Goal: Complete application form

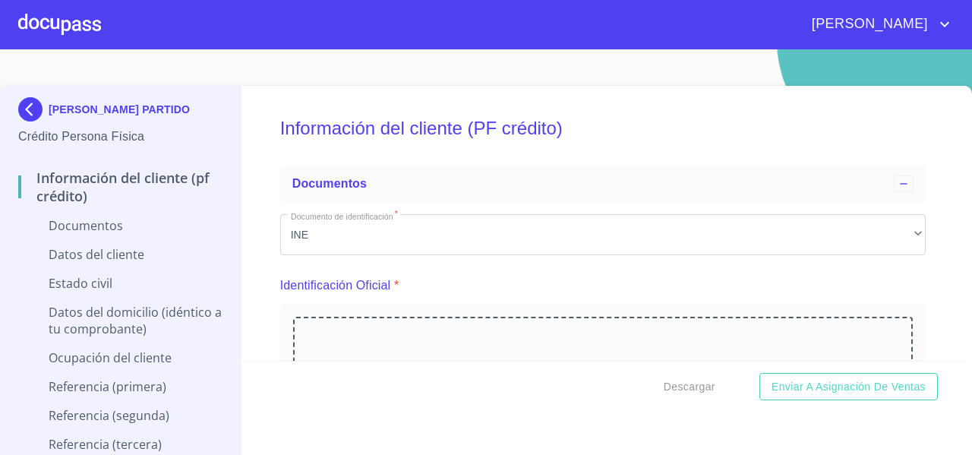
click at [48, 27] on div at bounding box center [59, 24] width 83 height 49
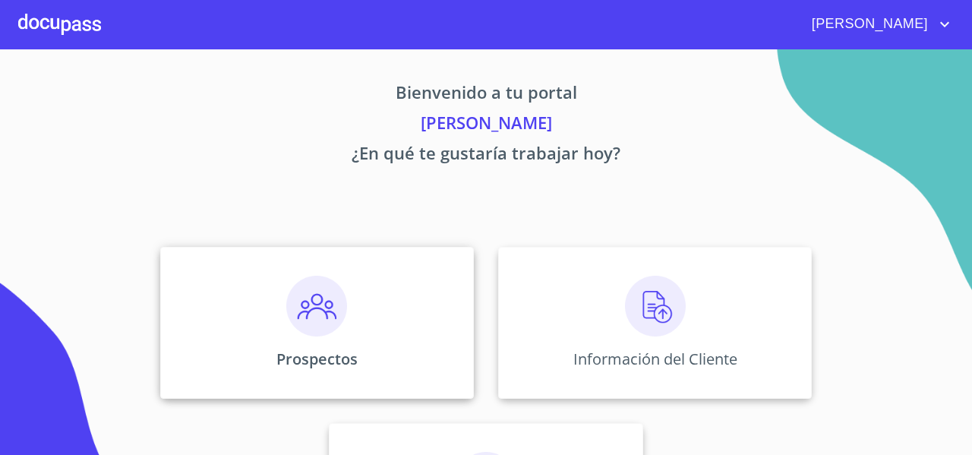
click at [296, 285] on img at bounding box center [316, 306] width 61 height 61
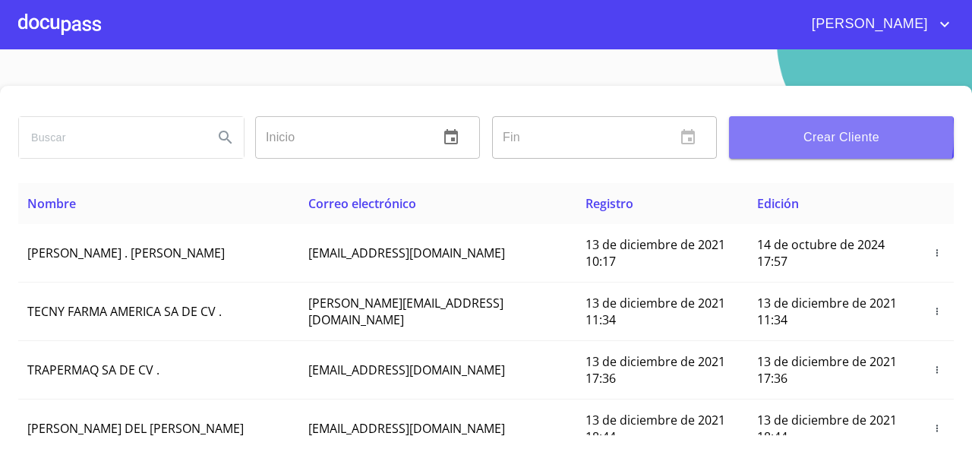
click at [776, 134] on span "Crear Cliente" at bounding box center [841, 137] width 200 height 21
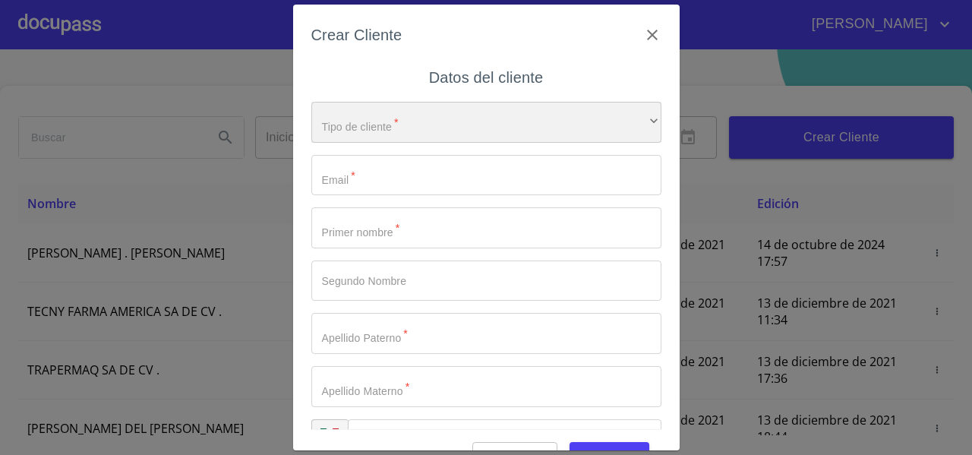
click at [430, 128] on div "​" at bounding box center [486, 122] width 350 height 41
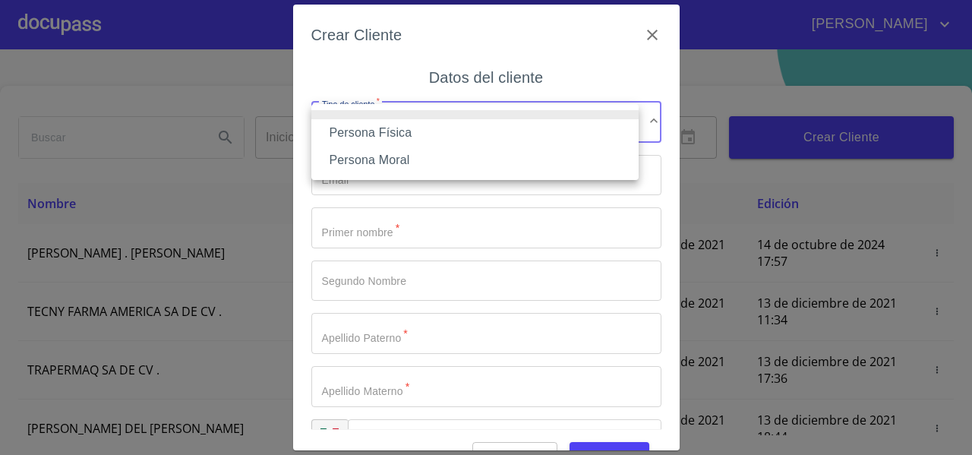
click at [430, 128] on li "Persona Física" at bounding box center [474, 132] width 327 height 27
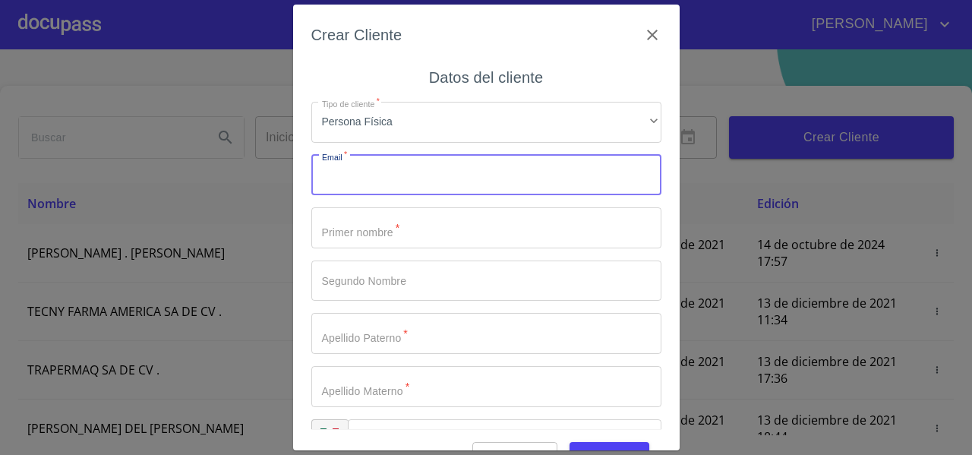
click at [357, 168] on input "Tipo de cliente   *" at bounding box center [486, 175] width 350 height 41
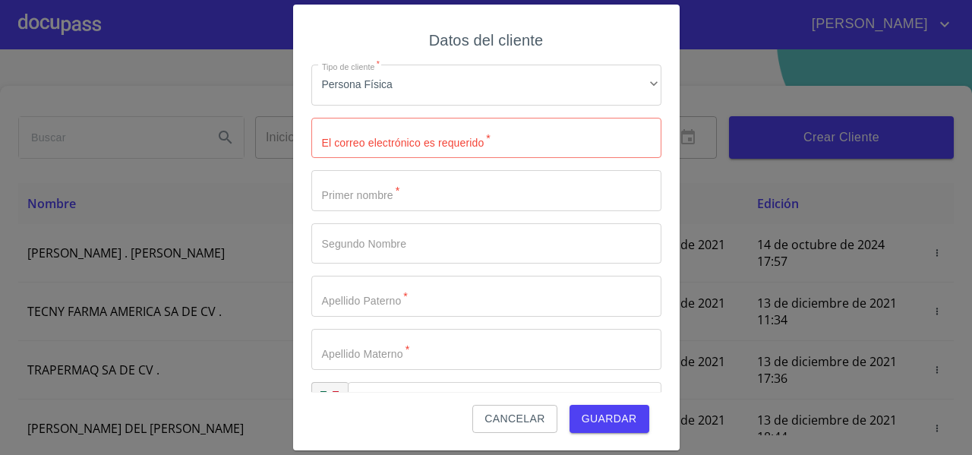
scroll to position [37, 0]
click at [515, 422] on span "Cancelar" at bounding box center [514, 418] width 60 height 19
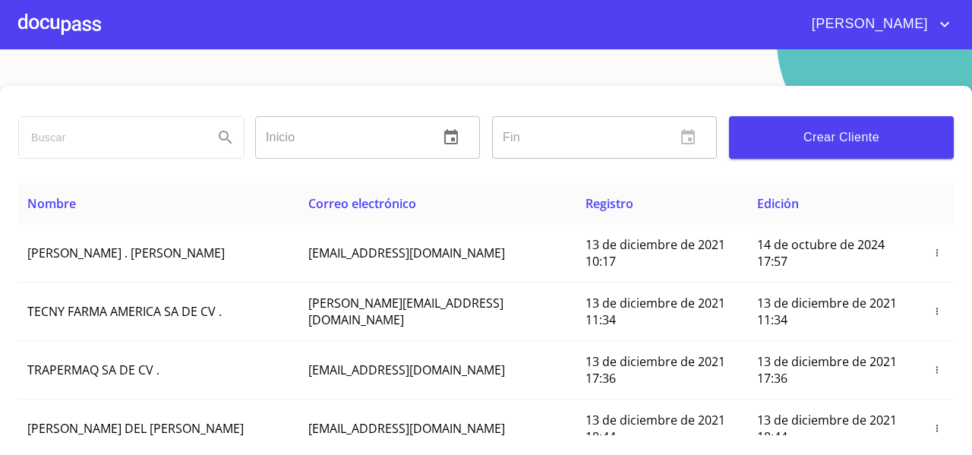
click at [96, 132] on input "search" at bounding box center [110, 137] width 182 height 41
type input "m"
type input "MARIA GUADALUPE DURAN"
click at [216, 137] on icon "Search" at bounding box center [225, 137] width 18 height 18
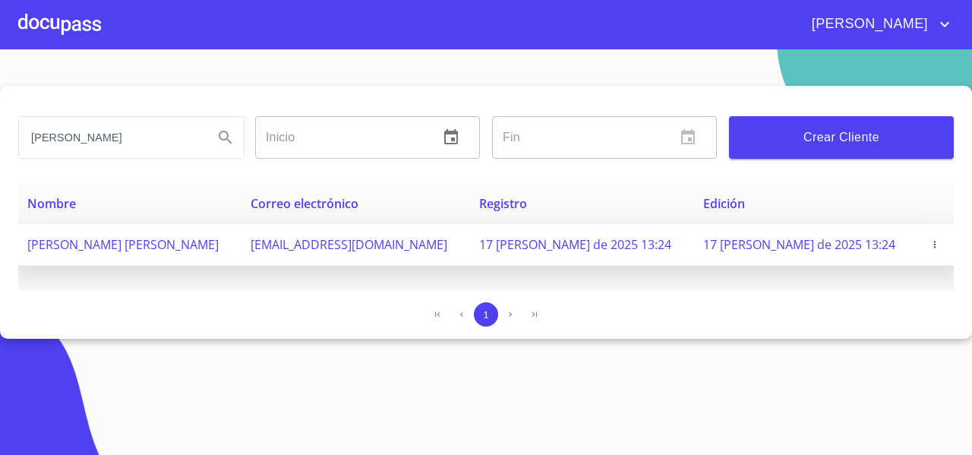
click at [929, 246] on icon "button" at bounding box center [934, 244] width 11 height 11
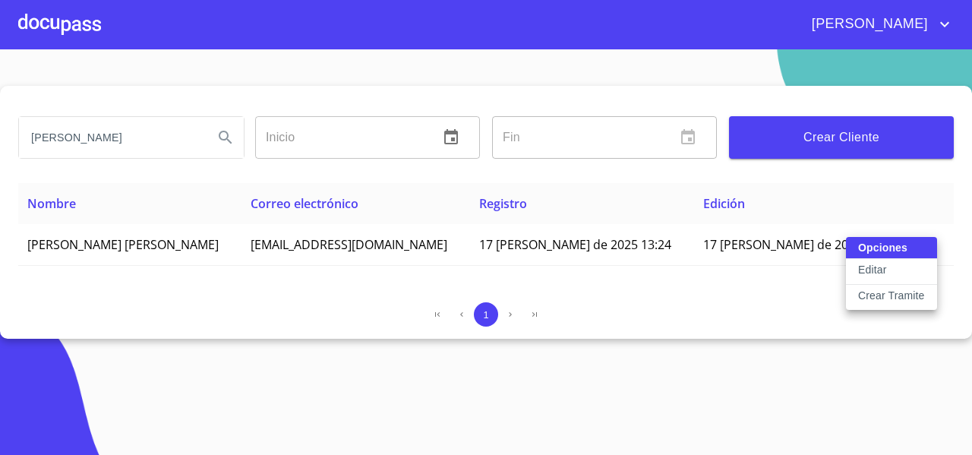
click at [885, 300] on p "Crear Tramite" at bounding box center [891, 295] width 67 height 15
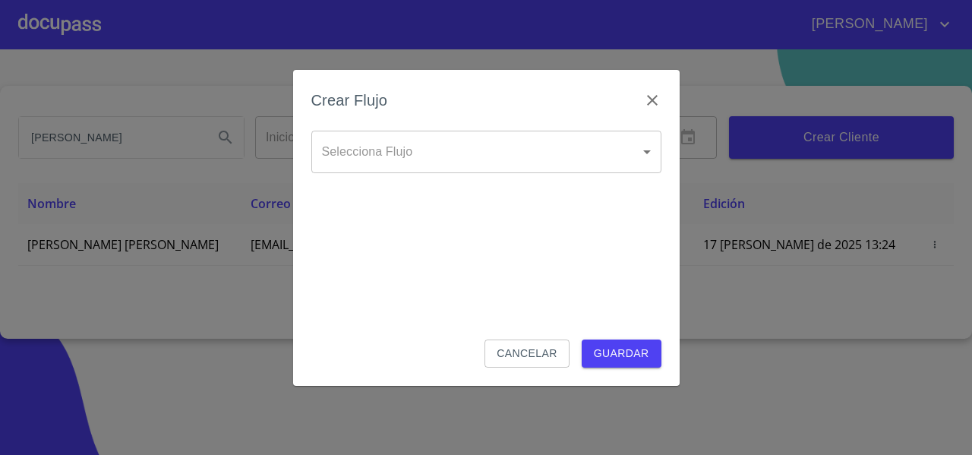
click at [437, 150] on body "FERNANDO MARIA GUADALUPE DURAN Inicio ​ Fin ​ Crear Cliente Nombre Correo elect…" at bounding box center [486, 227] width 972 height 455
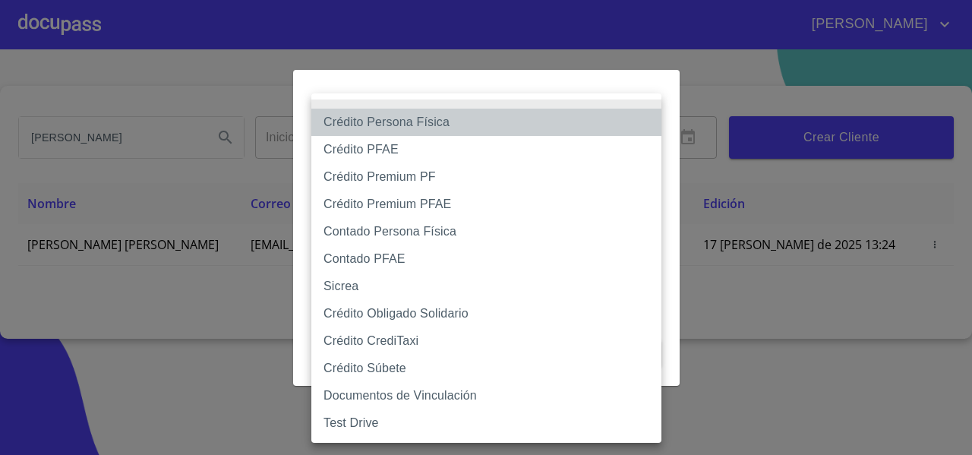
click at [430, 126] on li "Crédito Persona Física" at bounding box center [486, 122] width 350 height 27
type input "61b033e49b8c202ad5bb7912"
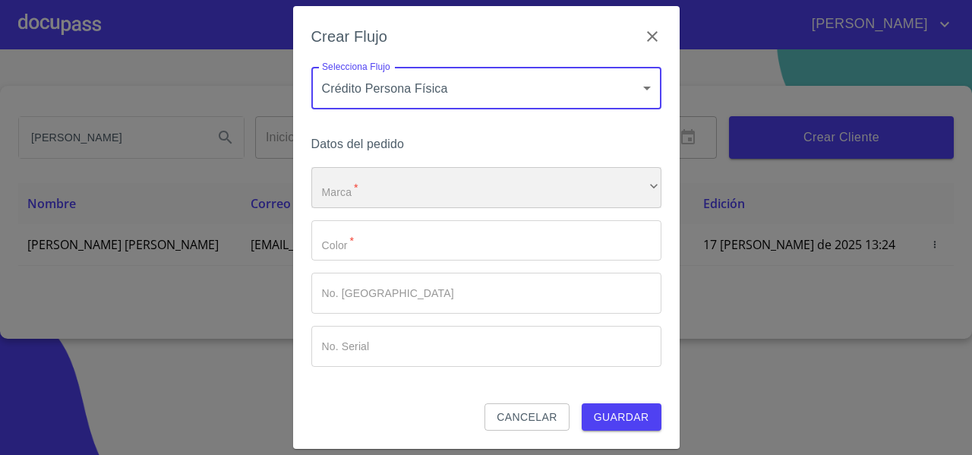
click at [357, 184] on div "​" at bounding box center [486, 187] width 350 height 41
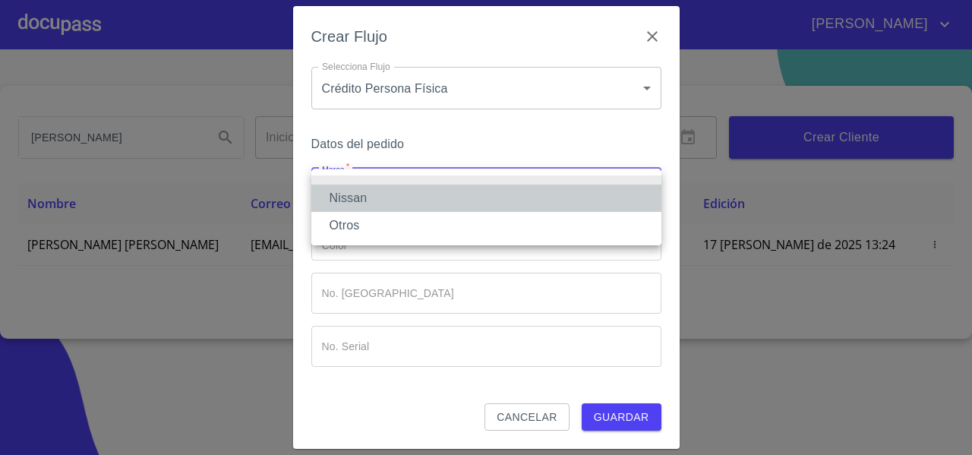
click at [348, 194] on li "Nissan" at bounding box center [486, 197] width 350 height 27
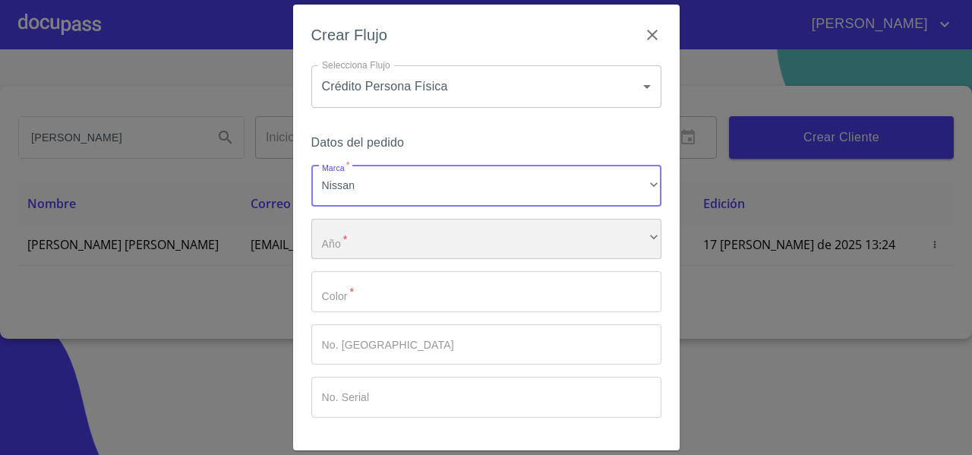
click at [335, 232] on div "​" at bounding box center [486, 239] width 350 height 41
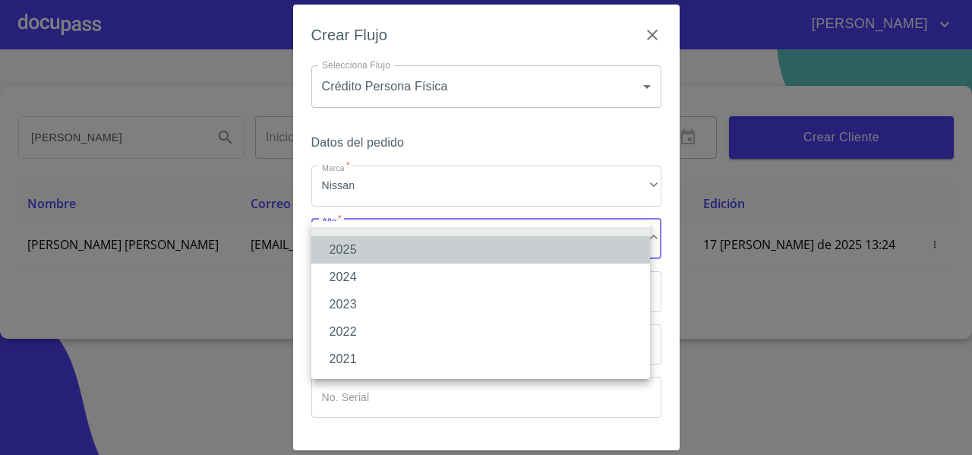
click at [339, 247] on li "2025" at bounding box center [480, 249] width 339 height 27
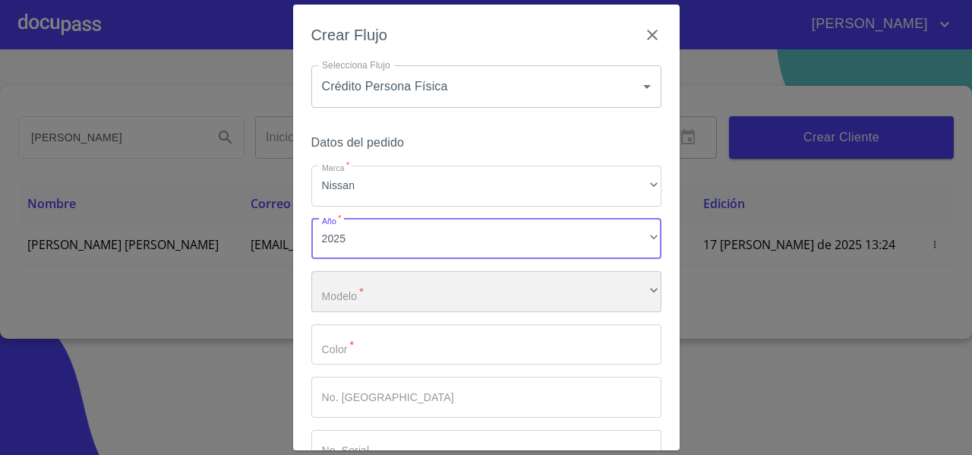
click at [346, 297] on div "​" at bounding box center [486, 291] width 350 height 41
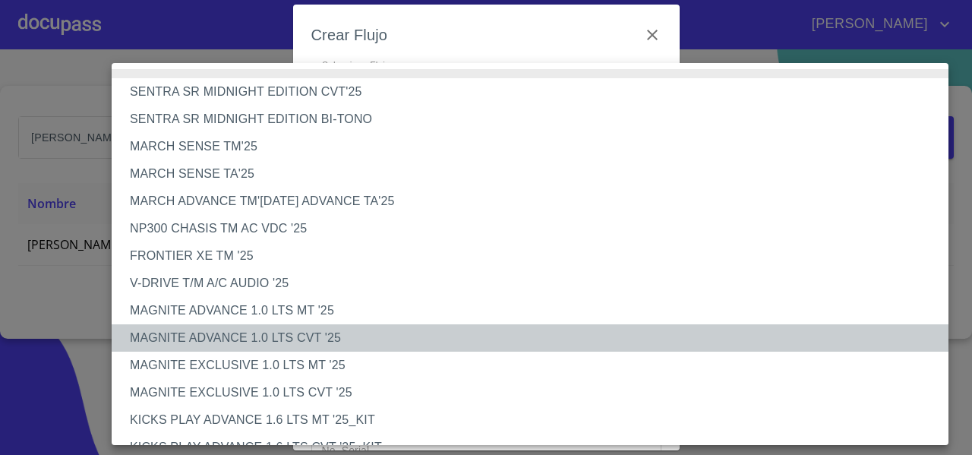
click at [313, 345] on li "MAGNITE ADVANCE 1.0 LTS CVT '25" at bounding box center [536, 337] width 848 height 27
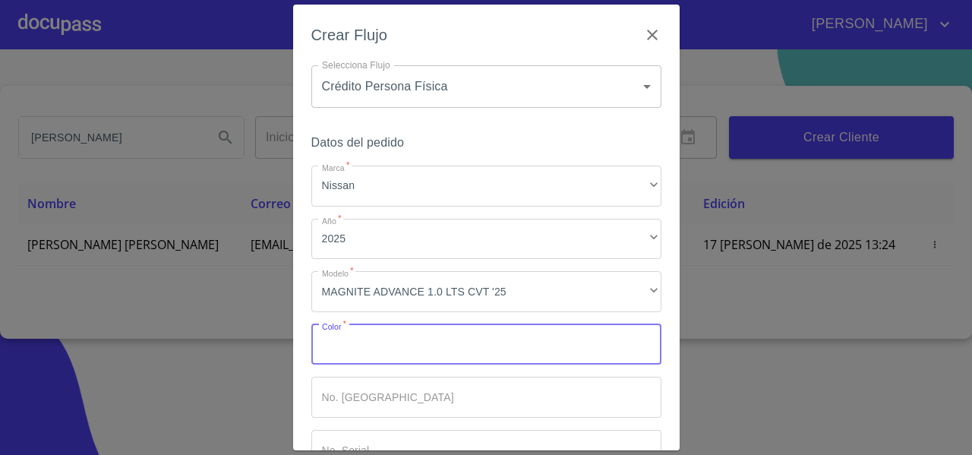
click at [335, 352] on input "Marca   *" at bounding box center [486, 344] width 350 height 41
type input "PLATA"
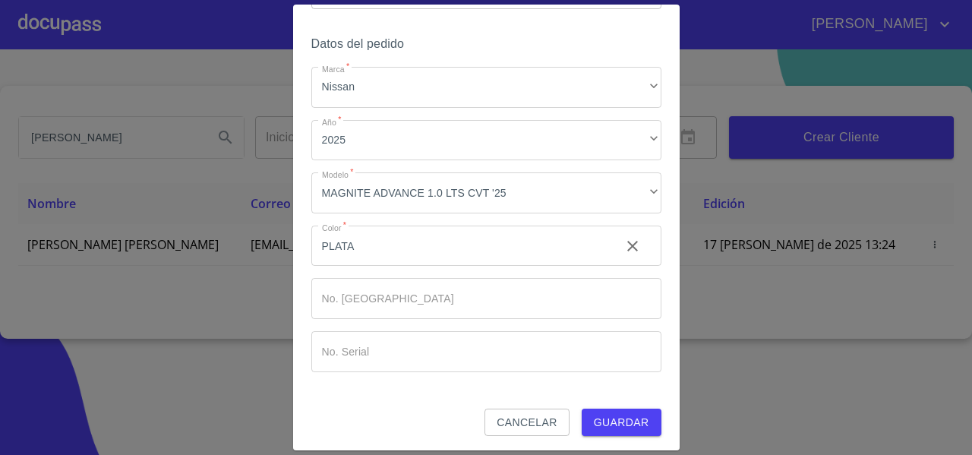
scroll to position [102, 0]
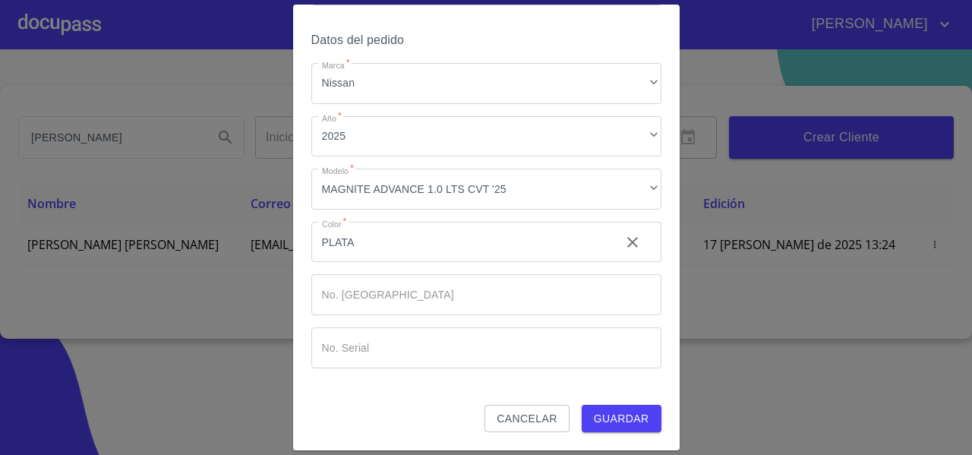
click at [362, 417] on div "Cancelar Guardar" at bounding box center [486, 419] width 350 height 28
click at [594, 424] on span "Guardar" at bounding box center [621, 418] width 55 height 19
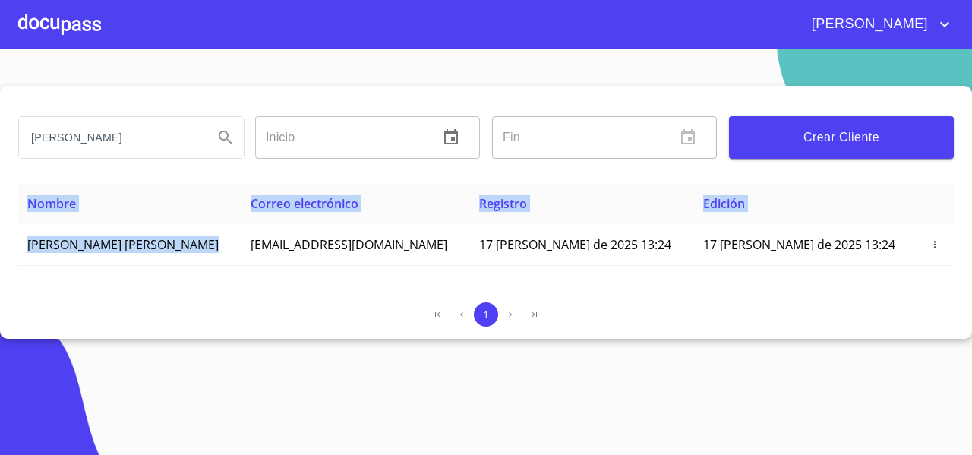
drag, startPoint x: 228, startPoint y: 242, endPoint x: 9, endPoint y: 259, distance: 219.2
click at [9, 259] on div "MARIA GUADALUPE DURAN Inicio ​ Fin ​ Crear Cliente Nombre Correo electrónico Re…" at bounding box center [486, 212] width 972 height 253
click at [36, 283] on div "Nombre Correo electrónico Registro Edición MARIA GUADALUPE DURAN LUNA mgdl.dura…" at bounding box center [485, 236] width 935 height 107
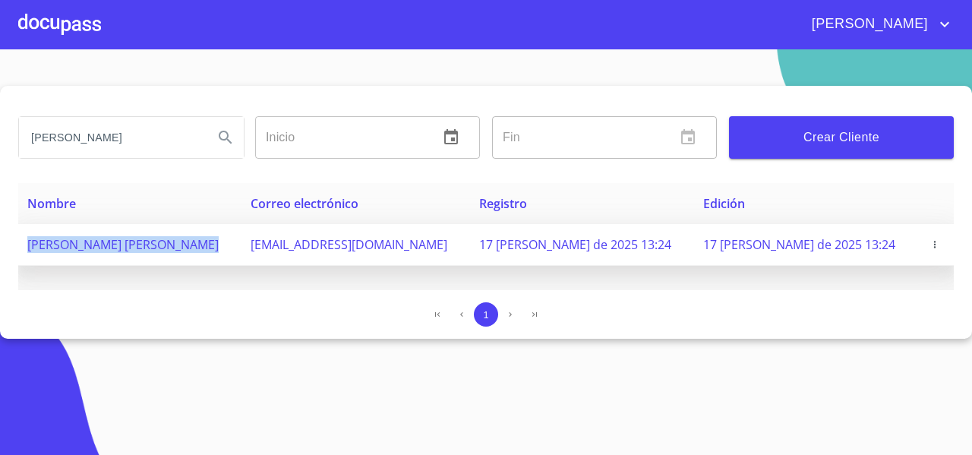
drag, startPoint x: 21, startPoint y: 246, endPoint x: 223, endPoint y: 251, distance: 202.0
click at [223, 251] on td "[PERSON_NAME]" at bounding box center [129, 245] width 223 height 42
copy span "[PERSON_NAME]"
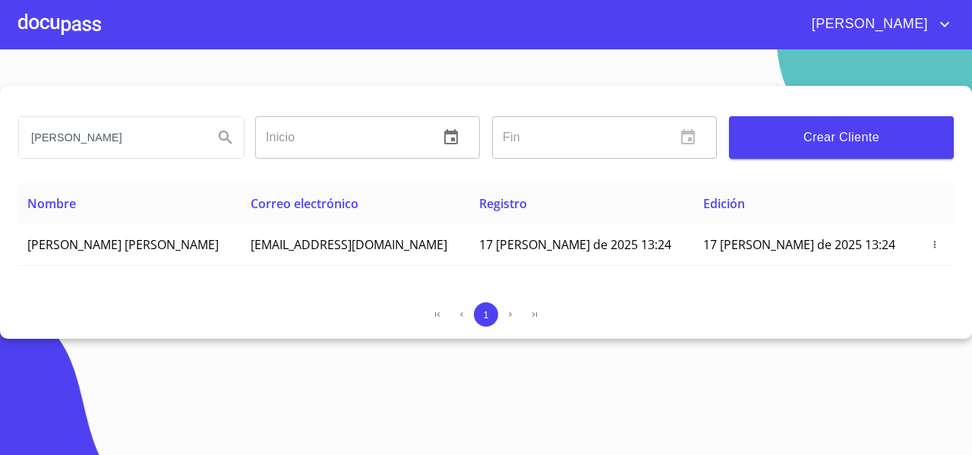
click at [88, 21] on div at bounding box center [59, 24] width 83 height 49
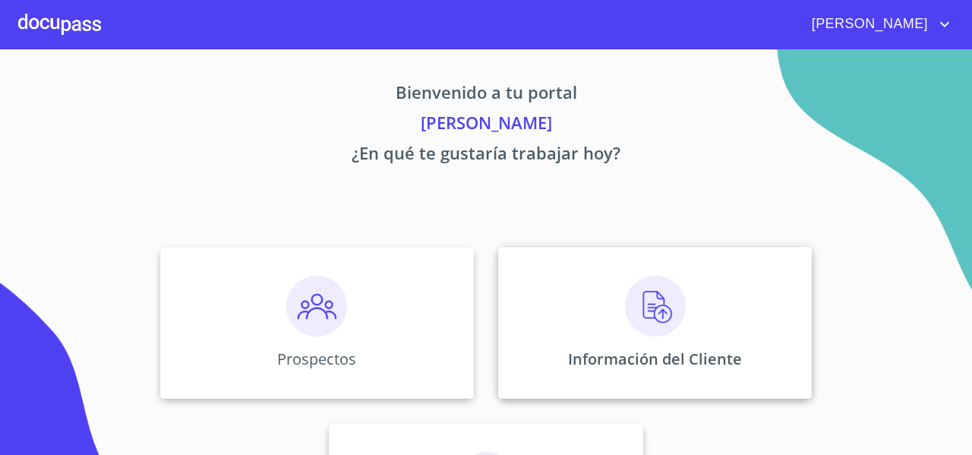
click at [503, 256] on div "Información del Cliente" at bounding box center [654, 323] width 313 height 152
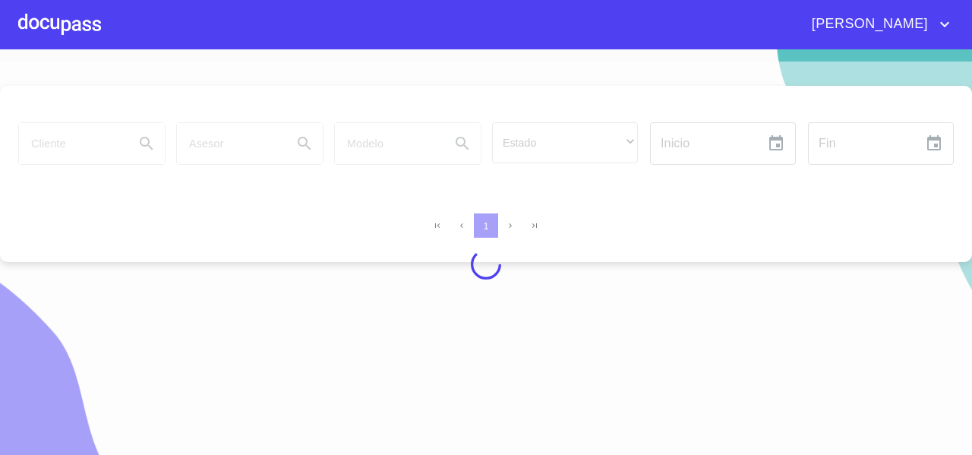
click at [100, 166] on div at bounding box center [486, 263] width 972 height 405
click at [83, 151] on div at bounding box center [486, 263] width 972 height 405
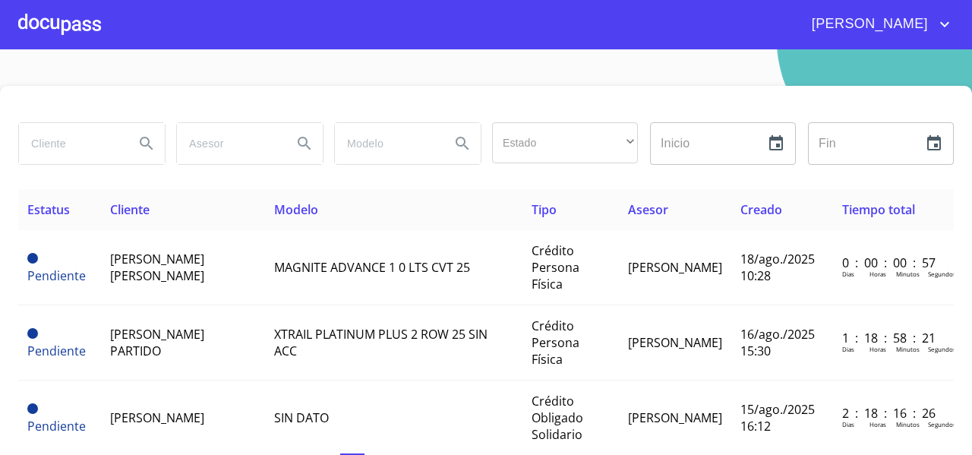
click at [84, 148] on input "search" at bounding box center [70, 143] width 103 height 41
paste input "MARIA GUADALUPE DURAN LUNA"
type input "MARIA GUADALUPE DURAN LUNA"
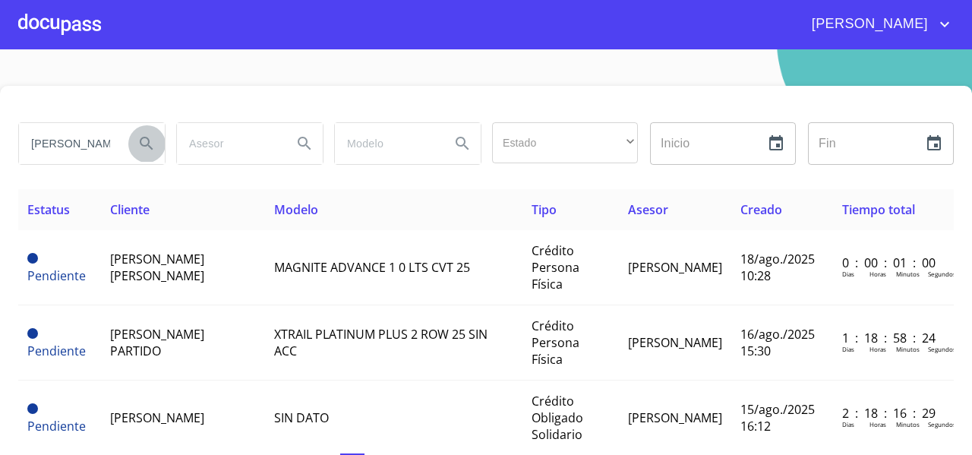
click at [145, 137] on icon "Search" at bounding box center [146, 143] width 13 height 13
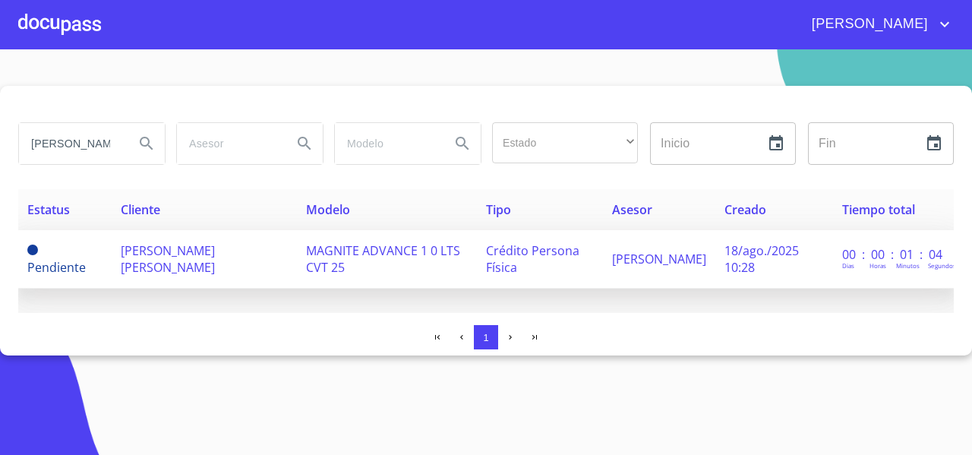
click at [206, 266] on td "[PERSON_NAME]" at bounding box center [204, 259] width 185 height 58
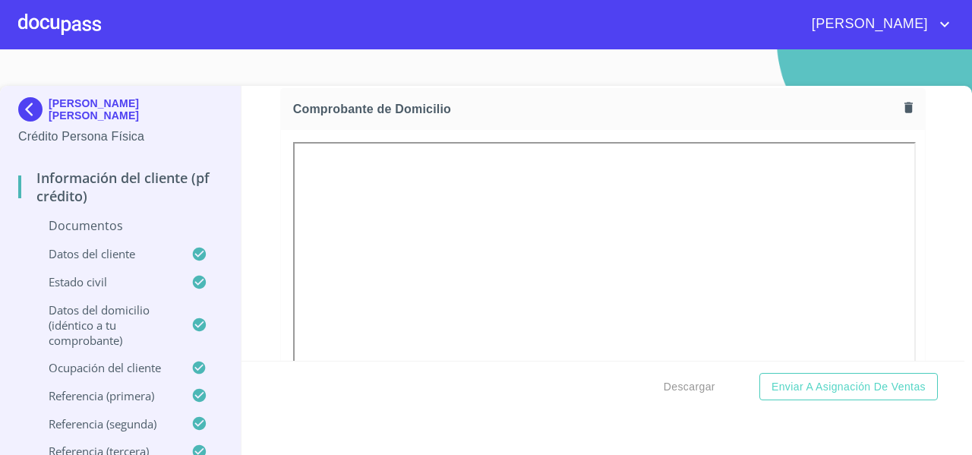
scroll to position [846, 0]
click at [912, 300] on div "Información del cliente (PF crédito) Documentos Documento de identificación   *…" at bounding box center [602, 223] width 723 height 275
click at [918, 218] on div "Información del cliente (PF crédito) Documentos Documento de identificación   *…" at bounding box center [602, 223] width 723 height 275
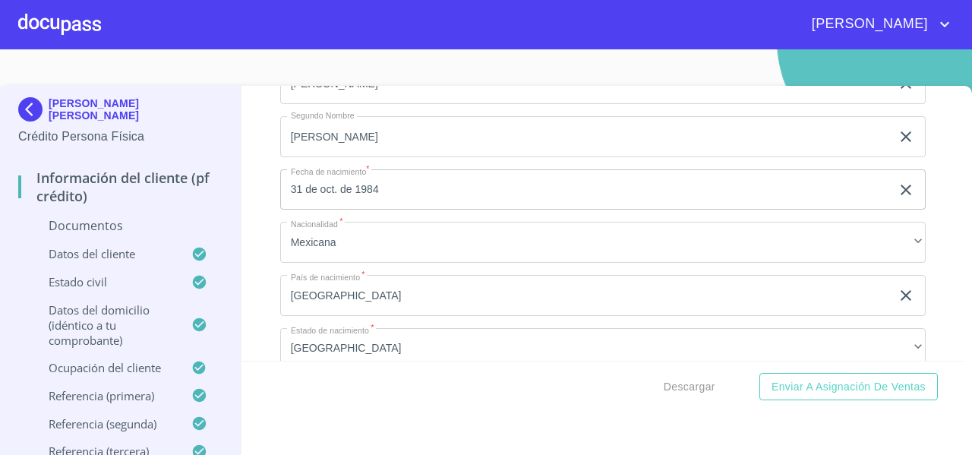
scroll to position [3652, 0]
click at [918, 263] on div "Información del cliente (PF crédito) Documentos Documento de identificación   *…" at bounding box center [602, 223] width 723 height 275
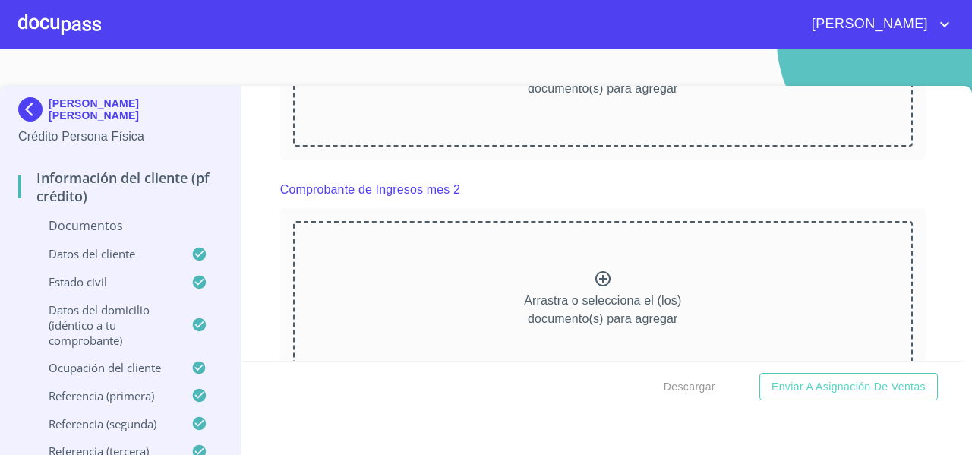
scroll to position [1472, 0]
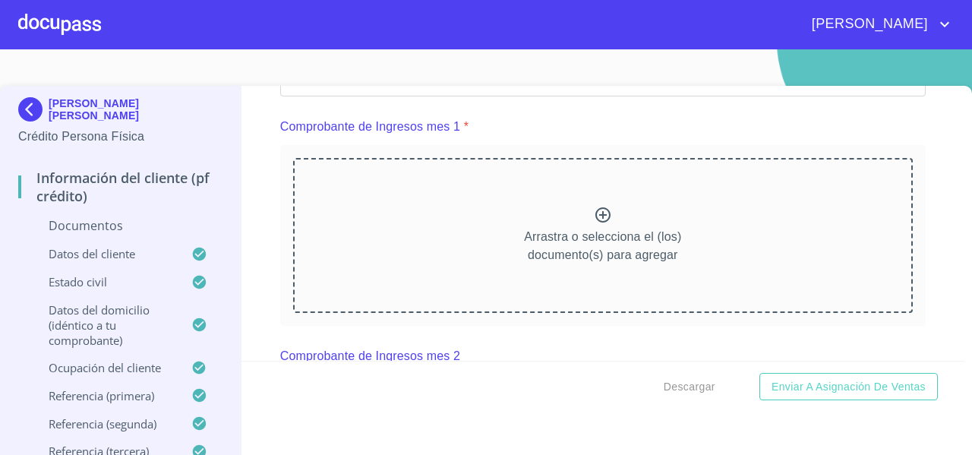
click at [248, 185] on div "Información del cliente (PF crédito) Documentos Documento de identificación   *…" at bounding box center [602, 223] width 723 height 275
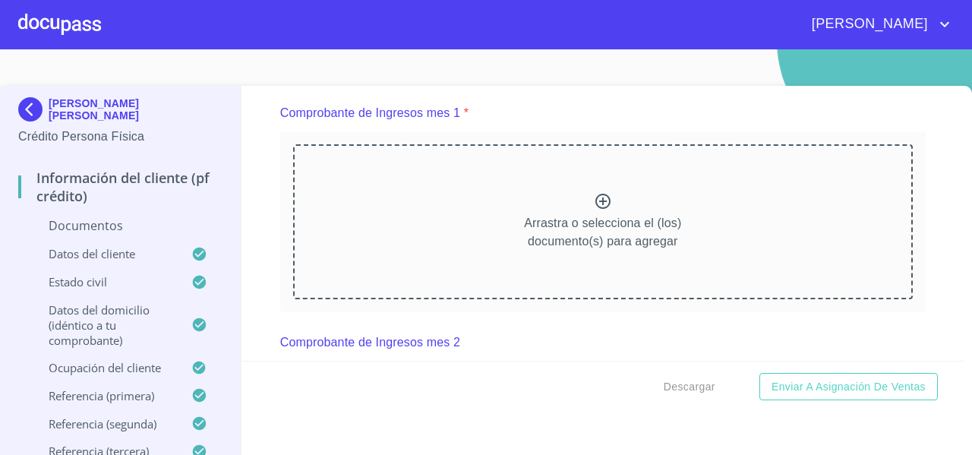
scroll to position [1608, 0]
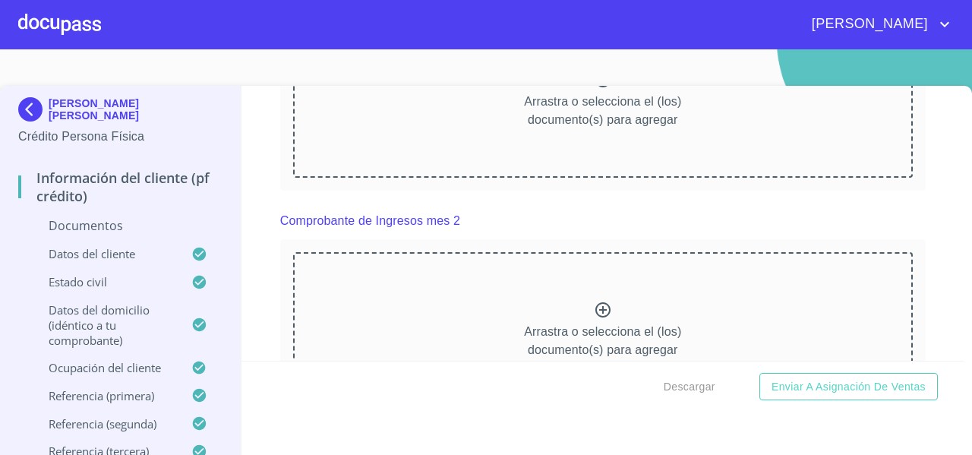
click at [524, 129] on p "Arrastra o selecciona el (los) documento(s) para agregar" at bounding box center [602, 111] width 157 height 36
click at [691, 385] on span "Descargar" at bounding box center [689, 386] width 52 height 19
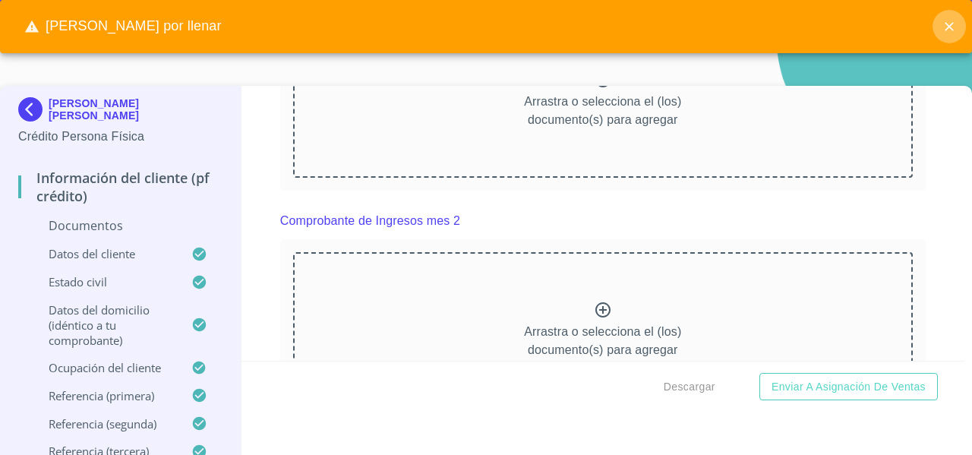
click at [954, 16] on button "close" at bounding box center [948, 26] width 33 height 33
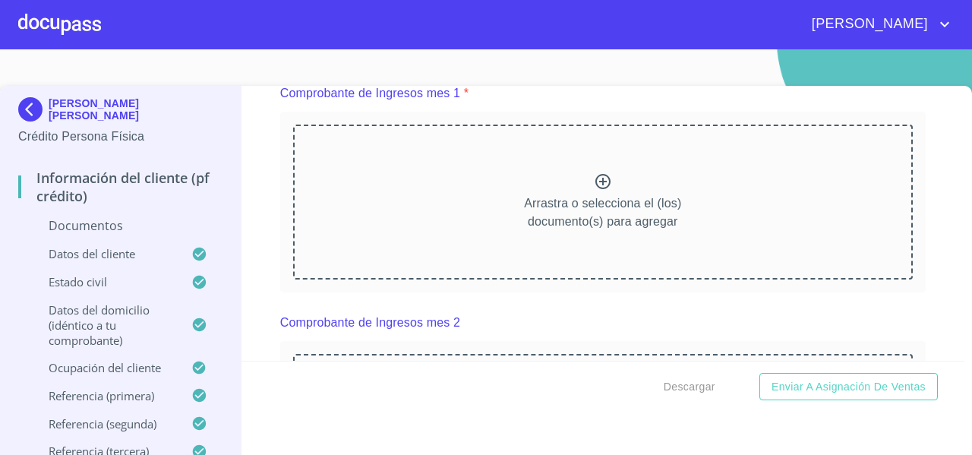
scroll to position [1505, 0]
click at [474, 216] on div "Arrastra o selecciona el (los) documento(s) para agregar" at bounding box center [602, 202] width 619 height 155
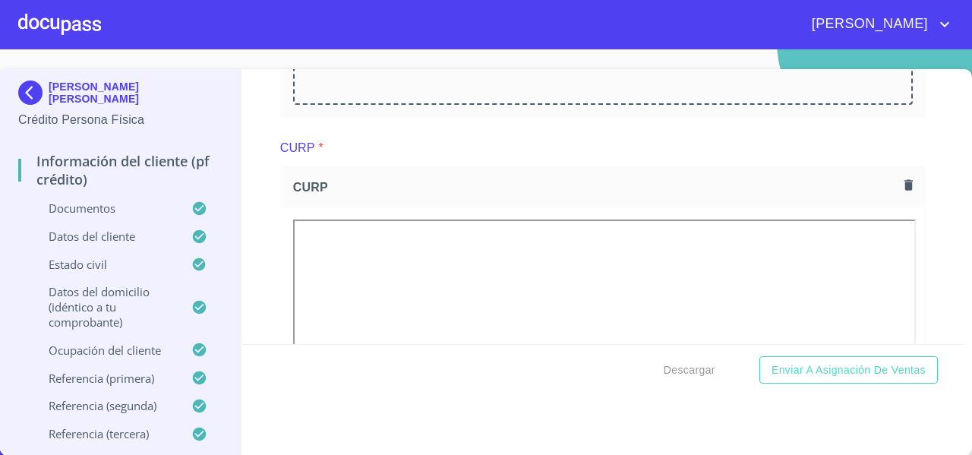
scroll to position [2167, 0]
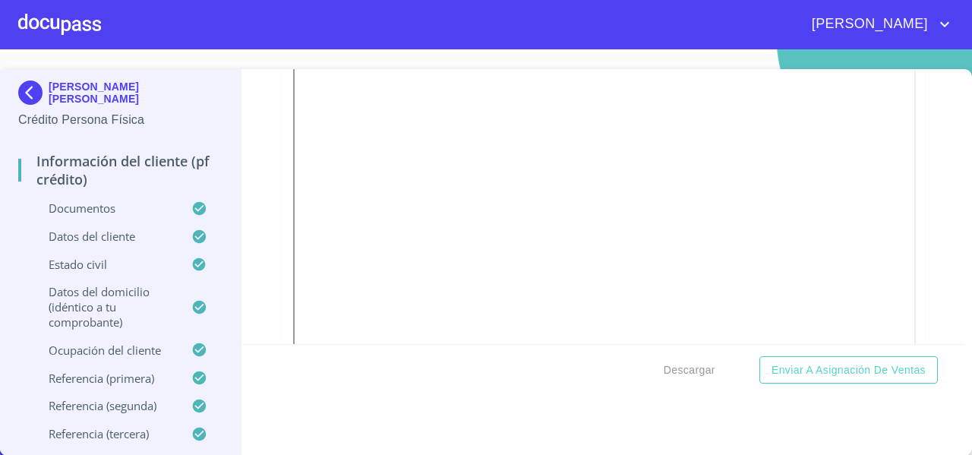
scroll to position [2626, 0]
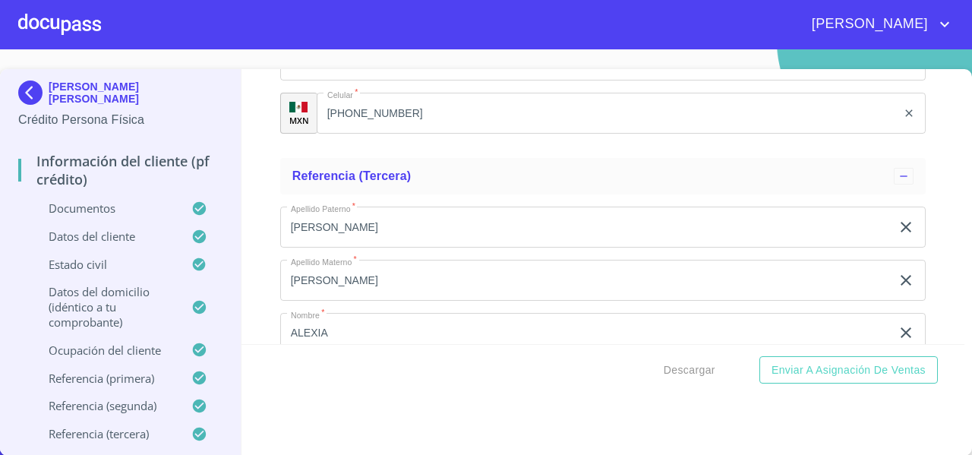
scroll to position [8700, 0]
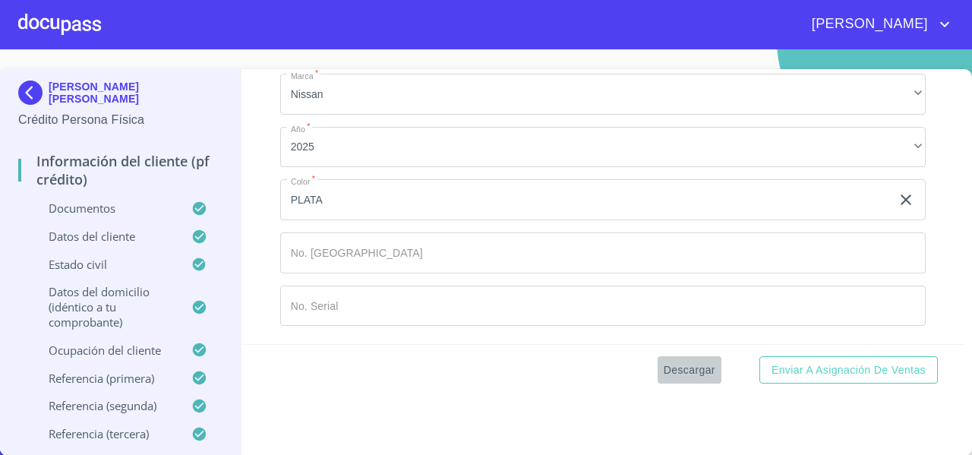
click at [678, 373] on span "Descargar" at bounding box center [689, 370] width 52 height 19
drag, startPoint x: 112, startPoint y: 107, endPoint x: 51, endPoint y: 57, distance: 79.3
click at [51, 57] on section "MARIA GUADALUPE DURAN LUNA Crédito Persona Física Información del cliente (PF c…" at bounding box center [486, 251] width 972 height 405
copy p "[PERSON_NAME]"
click at [681, 376] on span "Descargar" at bounding box center [689, 370] width 52 height 19
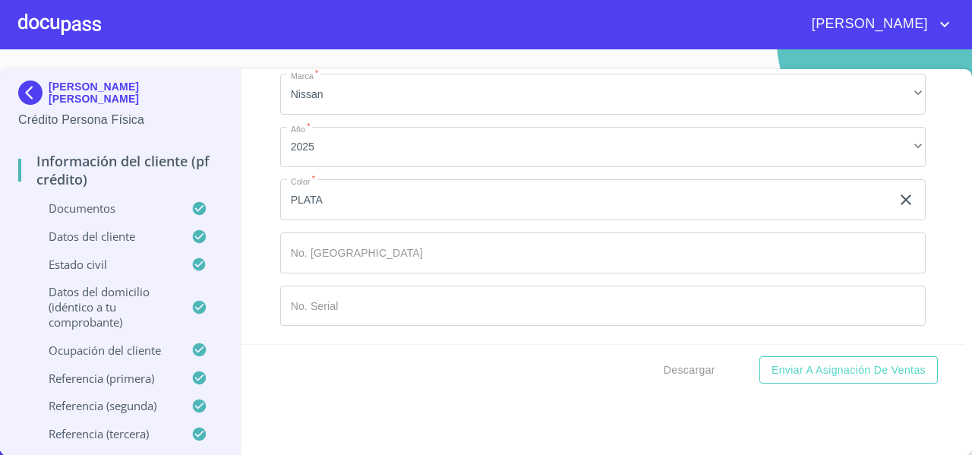
click at [918, 171] on div "Información del cliente (PF crédito) Documentos Documento de identificación   *…" at bounding box center [602, 206] width 723 height 275
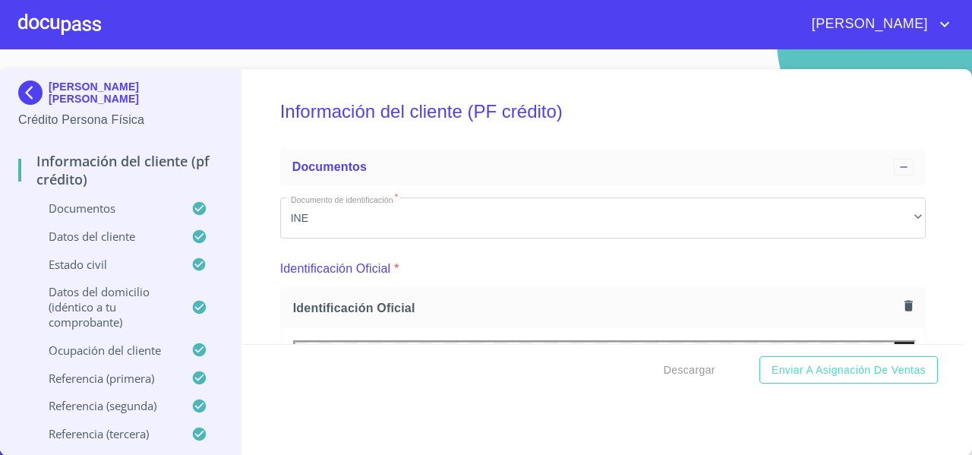
scroll to position [282, 0]
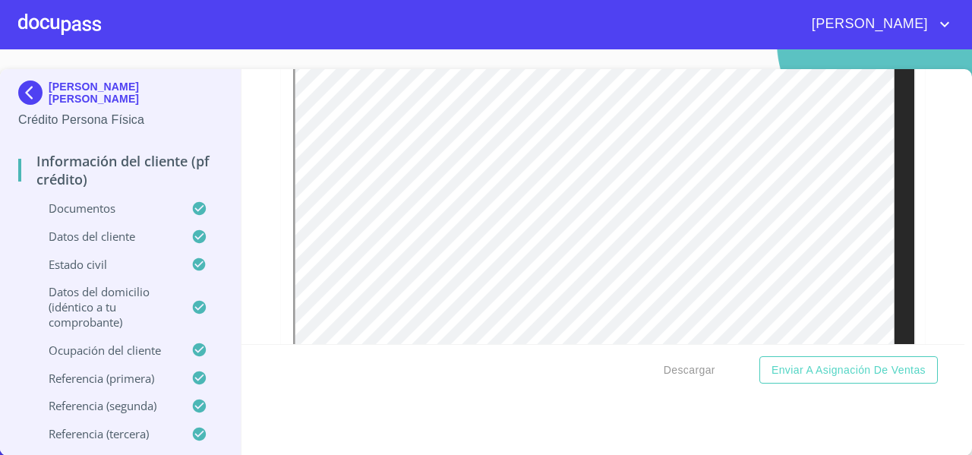
click at [912, 291] on div "Información del cliente (PF crédito) Documentos Documento de identificación   *…" at bounding box center [602, 206] width 723 height 275
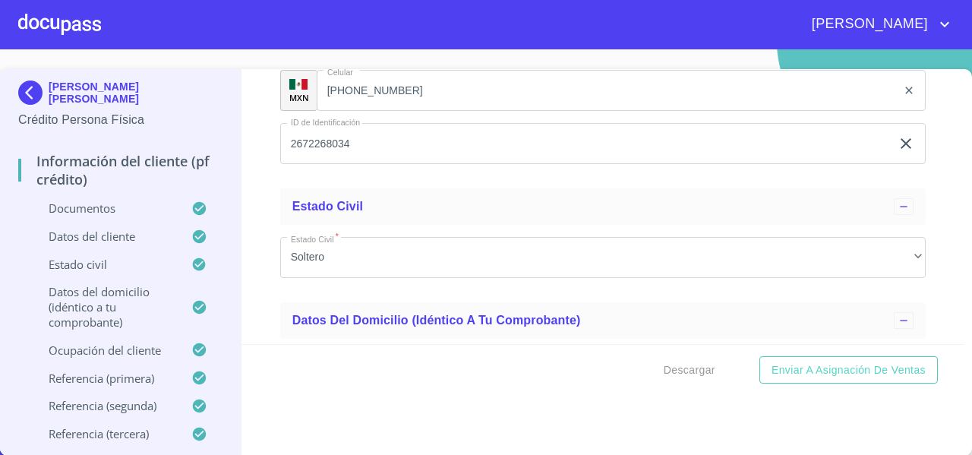
scroll to position [4177, 0]
click at [917, 166] on div "Información del cliente (PF crédito) Documentos Documento de identificación   *…" at bounding box center [602, 206] width 723 height 275
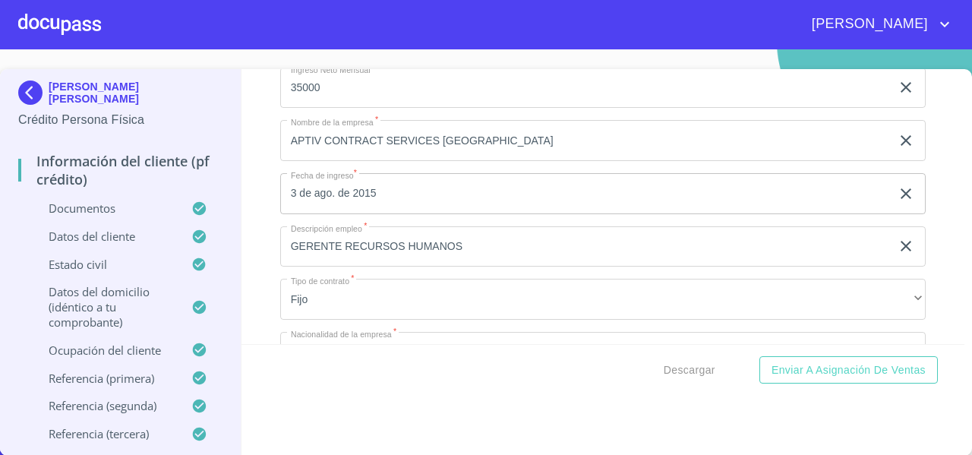
scroll to position [5205, 0]
drag, startPoint x: 427, startPoint y: 151, endPoint x: 354, endPoint y: 154, distance: 72.9
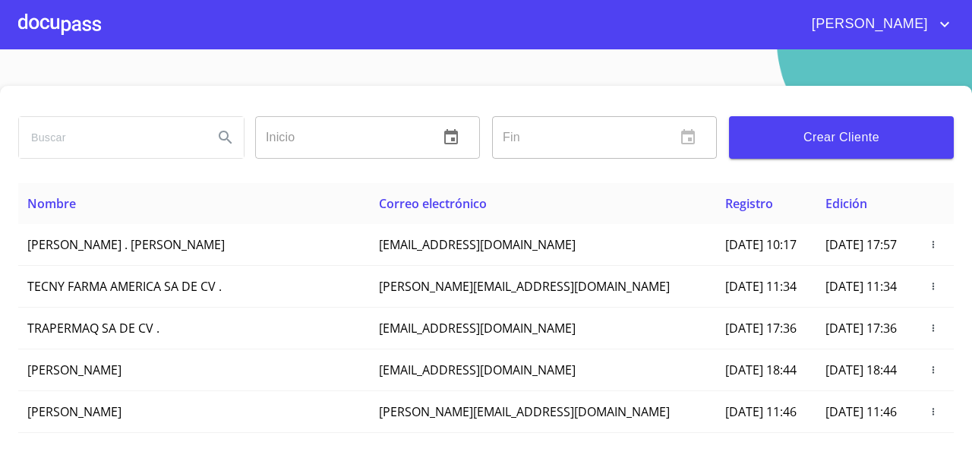
click at [96, 139] on input "search" at bounding box center [110, 137] width 182 height 41
click at [224, 137] on icon "Search" at bounding box center [225, 137] width 13 height 13
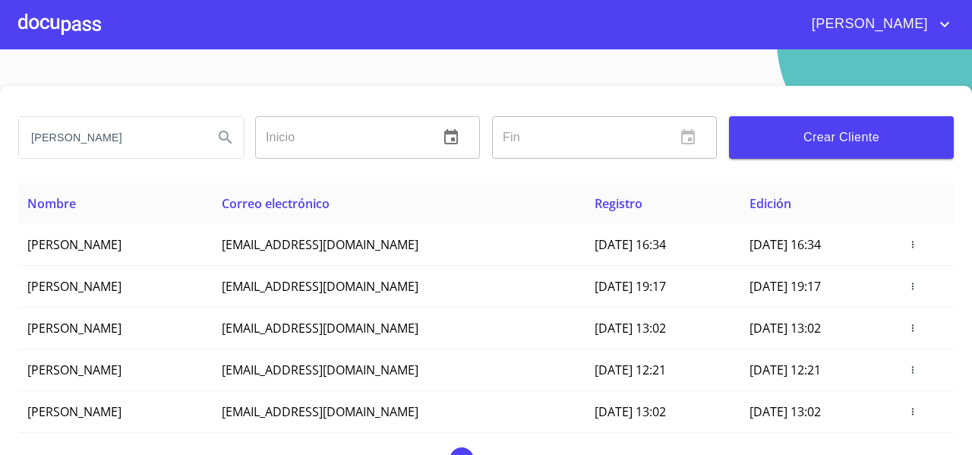
click at [156, 141] on input "[PERSON_NAME]" at bounding box center [110, 137] width 182 height 41
type input "[PERSON_NAME]"
click at [229, 131] on icon "Search" at bounding box center [225, 137] width 18 height 18
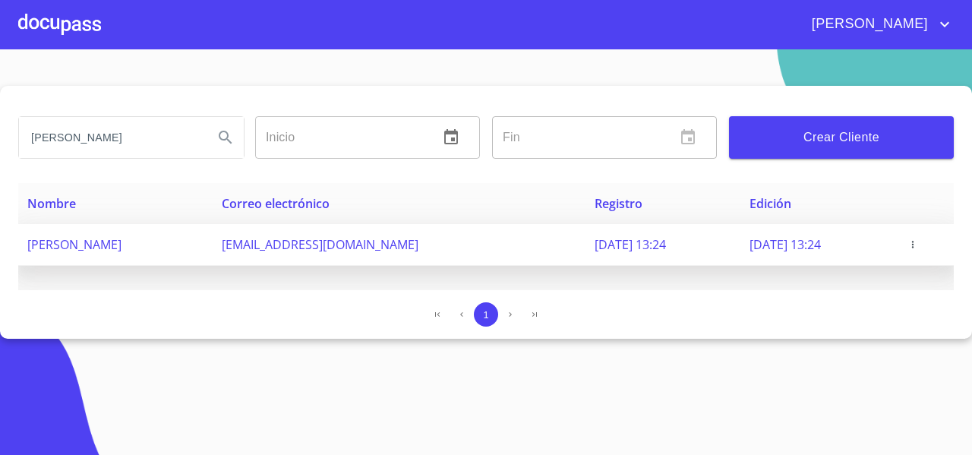
drag, startPoint x: 276, startPoint y: 247, endPoint x: 449, endPoint y: 238, distance: 172.5
click at [449, 238] on tr "[PERSON_NAME] [EMAIL_ADDRESS][DOMAIN_NAME] [DATE] 13:24 [DATE] 13:24" at bounding box center [485, 245] width 935 height 42
copy tr "[EMAIL_ADDRESS][DOMAIN_NAME]"
